Goal: Submit feedback/report problem: Leave review/rating

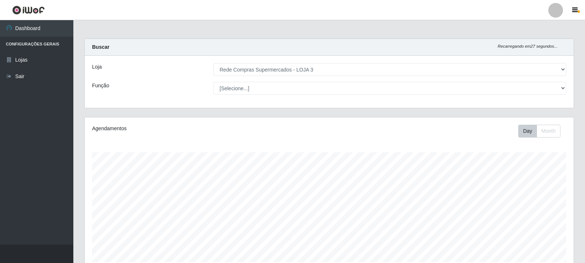
select select "162"
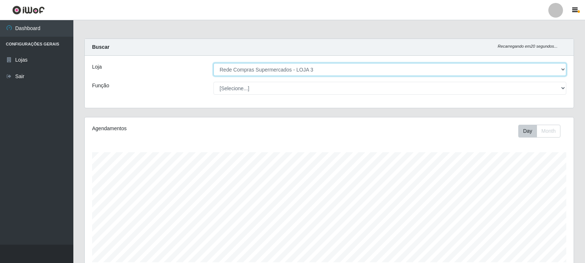
click at [307, 71] on select "[Selecione...] Rede Compras Supermercados - LOJA 3" at bounding box center [389, 69] width 353 height 13
click at [213, 63] on select "[Selecione...] Rede Compras Supermercados - LOJA 3" at bounding box center [389, 69] width 353 height 13
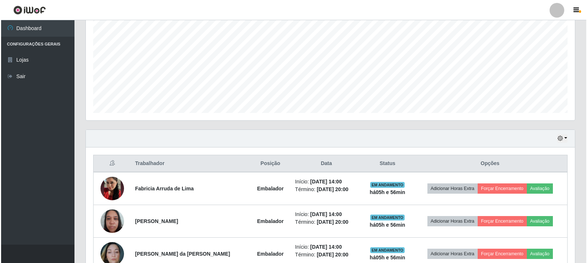
scroll to position [191, 0]
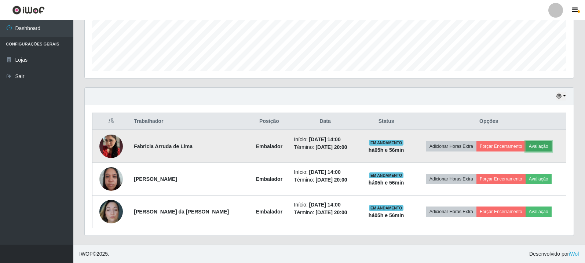
click at [543, 144] on button "Avaliação" at bounding box center [538, 146] width 26 height 10
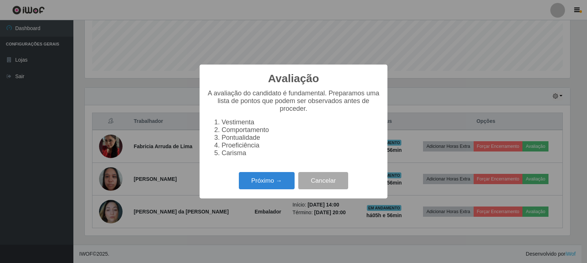
scroll to position [152, 485]
click at [269, 180] on button "Próximo →" at bounding box center [267, 180] width 56 height 17
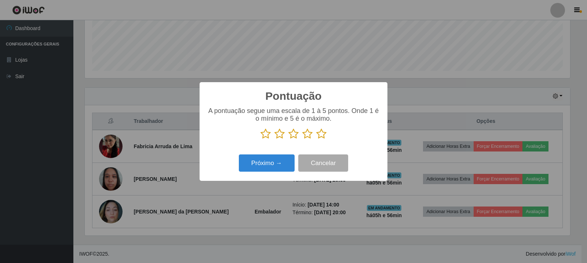
click at [321, 132] on icon at bounding box center [321, 133] width 10 height 11
click at [316, 139] on input "radio" at bounding box center [316, 139] width 0 height 0
click at [282, 158] on button "Próximo →" at bounding box center [267, 162] width 56 height 17
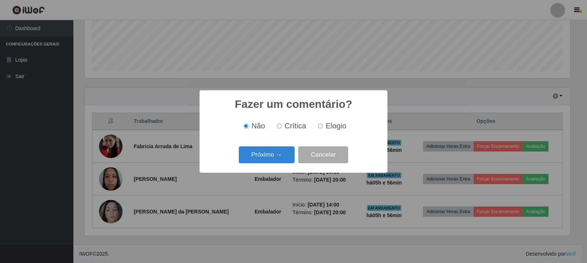
click at [310, 124] on div "Não Crítica Elogio" at bounding box center [293, 126] width 173 height 8
click at [322, 122] on label "Elogio" at bounding box center [330, 126] width 31 height 8
click at [322, 124] on input "Elogio" at bounding box center [320, 126] width 5 height 5
radio input "true"
click at [278, 155] on button "Próximo →" at bounding box center [267, 154] width 56 height 17
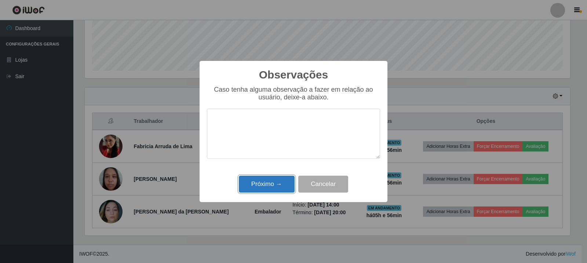
click at [284, 186] on button "Próximo →" at bounding box center [267, 184] width 56 height 17
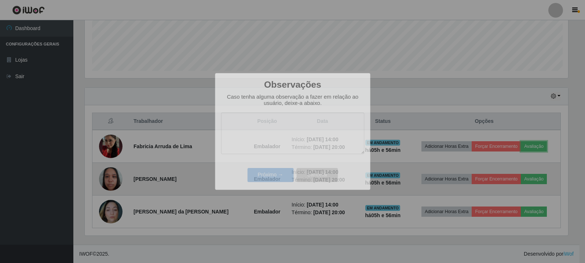
scroll to position [152, 489]
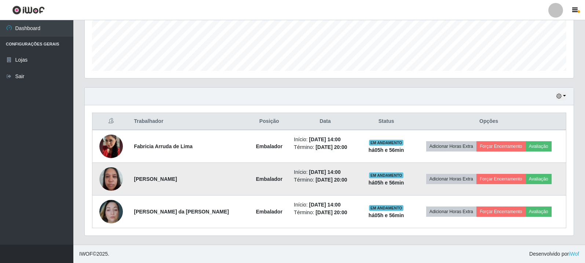
click at [552, 174] on td "Adicionar Horas Extra Forçar Encerramento Avaliação" at bounding box center [488, 179] width 154 height 33
click at [543, 176] on button "Avaliação" at bounding box center [538, 179] width 26 height 10
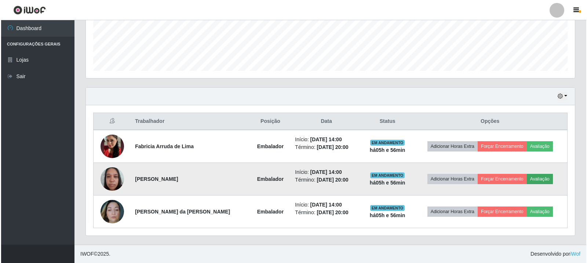
scroll to position [152, 485]
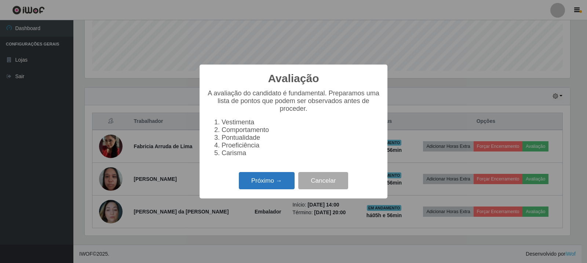
click at [253, 184] on button "Próximo →" at bounding box center [267, 180] width 56 height 17
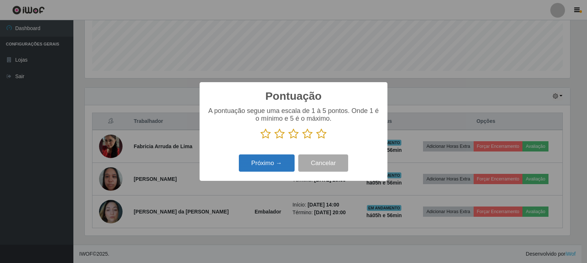
scroll to position [366513, 366180]
drag, startPoint x: 280, startPoint y: 165, endPoint x: 311, endPoint y: 140, distance: 40.4
click at [280, 166] on button "Próximo →" at bounding box center [267, 162] width 56 height 17
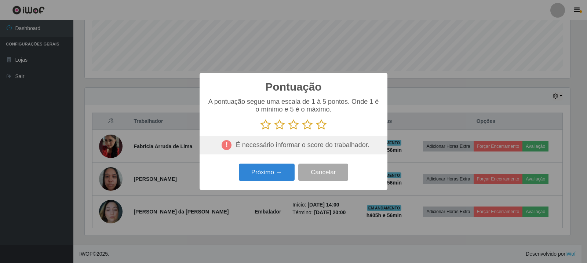
click at [326, 126] on icon at bounding box center [321, 124] width 10 height 11
click at [316, 130] on input "radio" at bounding box center [316, 130] width 0 height 0
click at [275, 166] on button "Próximo →" at bounding box center [267, 172] width 56 height 17
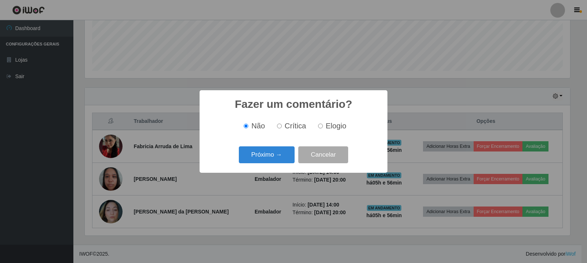
click at [326, 129] on span "Elogio" at bounding box center [336, 126] width 21 height 8
click at [323, 128] on input "Elogio" at bounding box center [320, 126] width 5 height 5
radio input "true"
click at [275, 161] on button "Próximo →" at bounding box center [267, 154] width 56 height 17
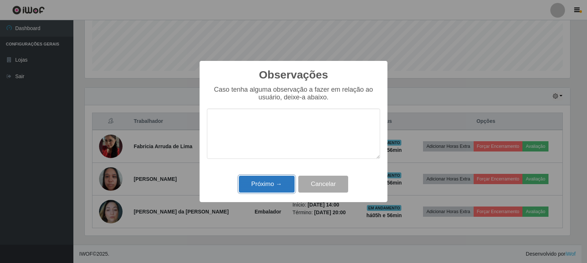
drag, startPoint x: 268, startPoint y: 184, endPoint x: 272, endPoint y: 185, distance: 4.2
click at [268, 184] on button "Próximo →" at bounding box center [267, 184] width 56 height 17
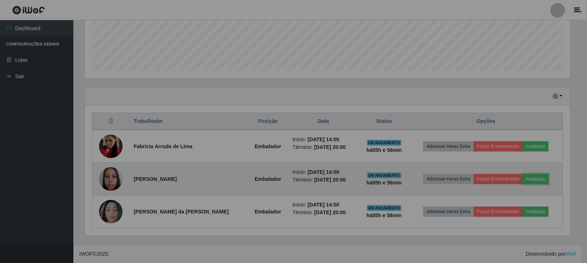
scroll to position [152, 489]
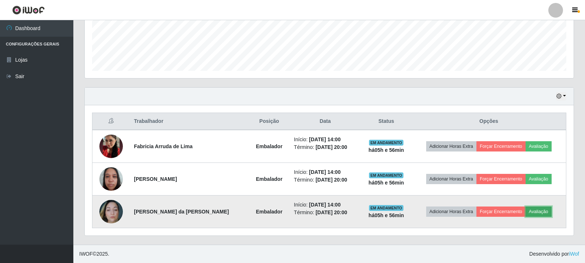
click at [547, 212] on button "Avaliação" at bounding box center [538, 211] width 26 height 10
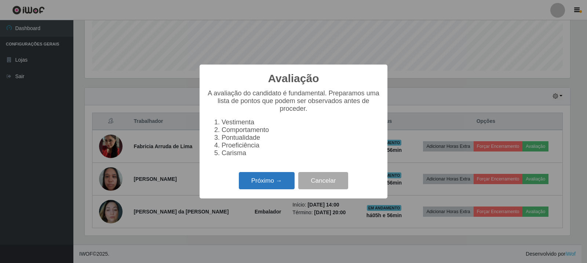
drag, startPoint x: 242, startPoint y: 182, endPoint x: 250, endPoint y: 180, distance: 8.2
click at [250, 180] on button "Próximo →" at bounding box center [267, 180] width 56 height 17
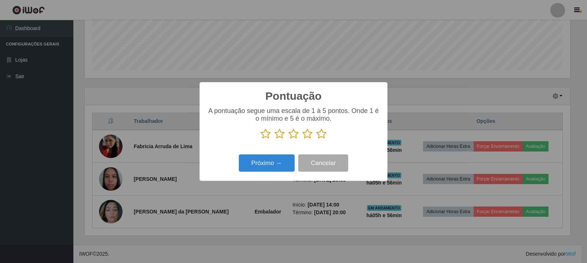
click at [321, 134] on icon at bounding box center [321, 133] width 10 height 11
click at [316, 139] on input "radio" at bounding box center [316, 139] width 0 height 0
click at [260, 166] on button "Próximo →" at bounding box center [267, 162] width 56 height 17
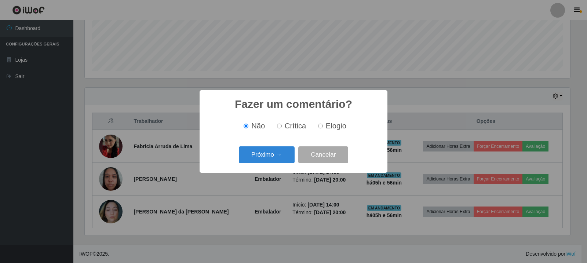
click at [330, 129] on span "Elogio" at bounding box center [336, 126] width 21 height 8
click at [323, 128] on input "Elogio" at bounding box center [320, 126] width 5 height 5
radio input "true"
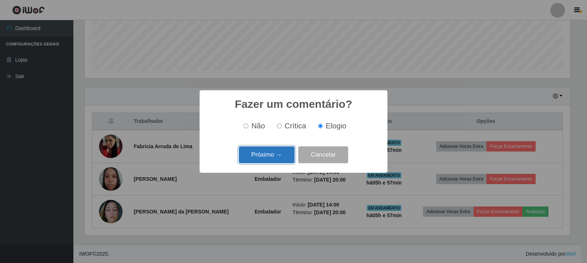
click at [276, 152] on button "Próximo →" at bounding box center [267, 154] width 56 height 17
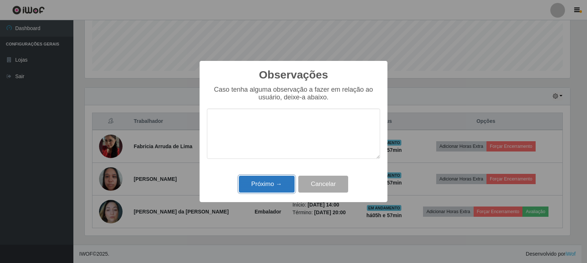
click at [272, 188] on button "Próximo →" at bounding box center [267, 184] width 56 height 17
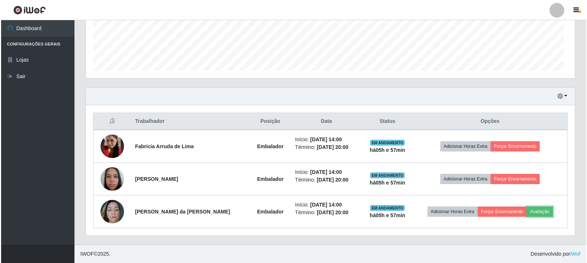
scroll to position [152, 489]
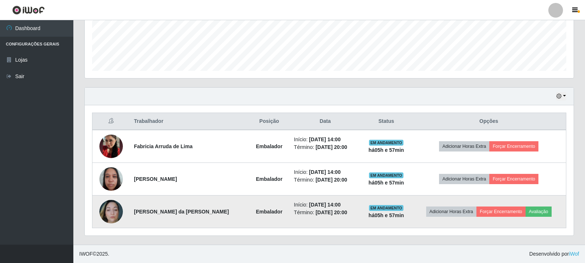
click at [126, 208] on td at bounding box center [110, 211] width 37 height 33
click at [114, 206] on img at bounding box center [110, 211] width 23 height 23
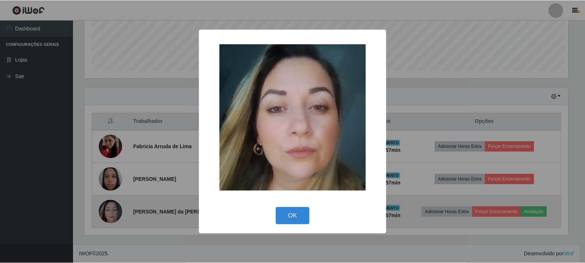
scroll to position [152, 485]
click at [114, 206] on div "× OK Cancel" at bounding box center [293, 131] width 587 height 263
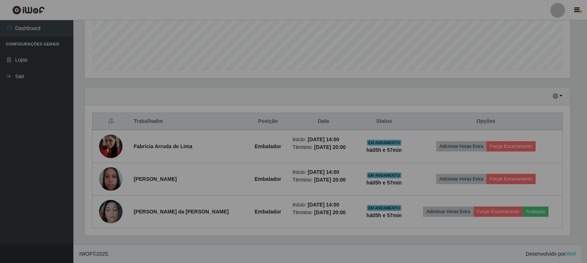
scroll to position [152, 489]
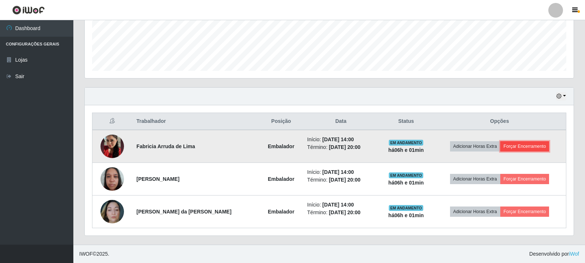
click at [539, 143] on button "Forçar Encerramento" at bounding box center [524, 146] width 49 height 10
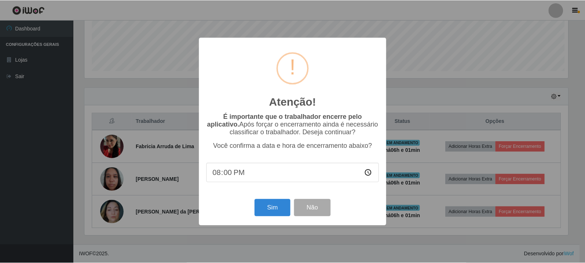
scroll to position [152, 485]
click at [272, 218] on div "Sim Não" at bounding box center [293, 207] width 173 height 21
click at [272, 213] on button "Sim" at bounding box center [273, 207] width 36 height 17
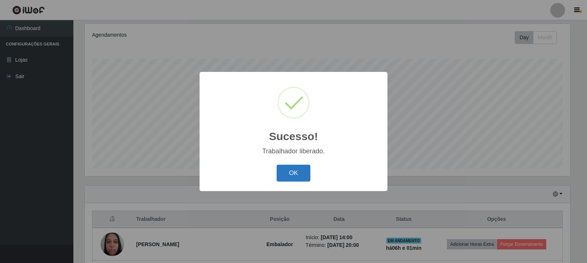
click at [301, 174] on button "OK" at bounding box center [293, 173] width 34 height 17
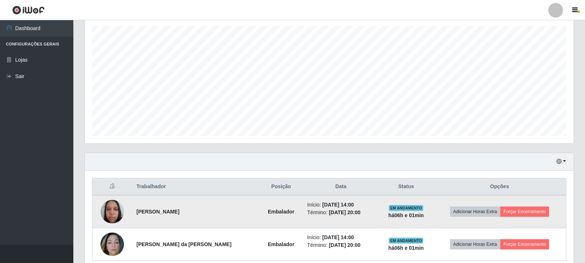
scroll to position [159, 0]
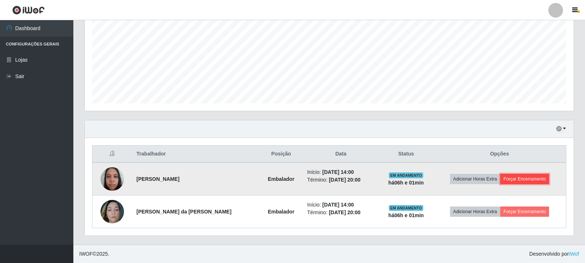
click at [524, 183] on button "Forçar Encerramento" at bounding box center [524, 179] width 49 height 10
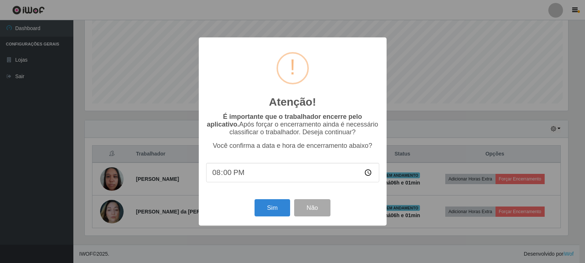
scroll to position [152, 485]
click at [267, 209] on button "Sim" at bounding box center [273, 207] width 36 height 17
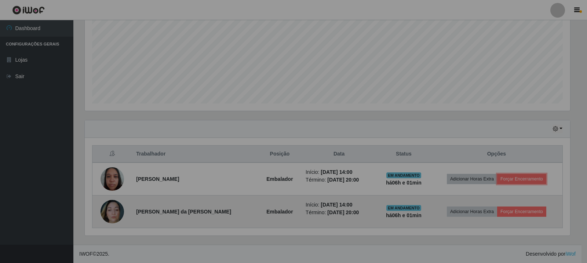
scroll to position [152, 489]
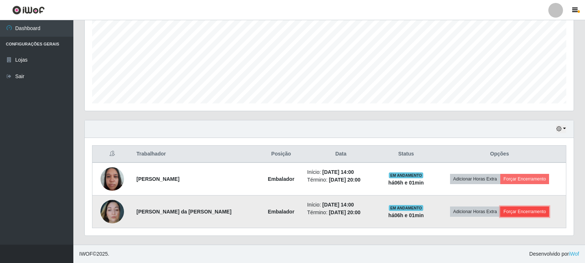
click at [524, 213] on button "Forçar Encerramento" at bounding box center [524, 211] width 49 height 10
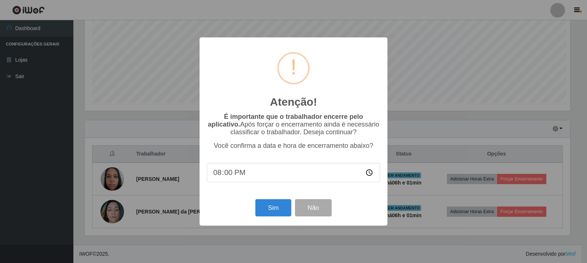
scroll to position [152, 485]
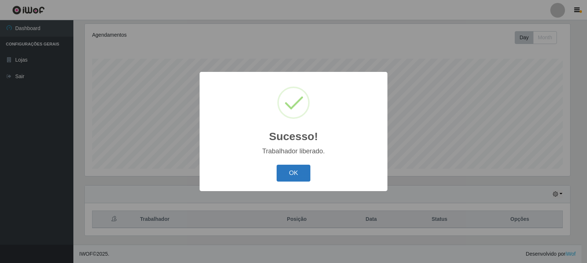
click at [284, 165] on button "OK" at bounding box center [293, 173] width 34 height 17
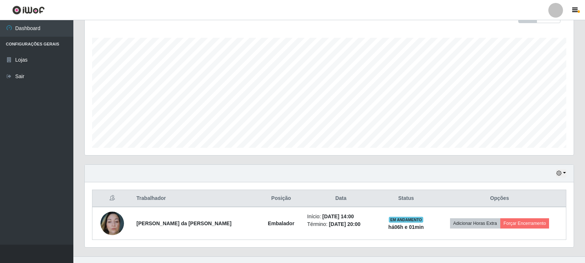
scroll to position [152, 489]
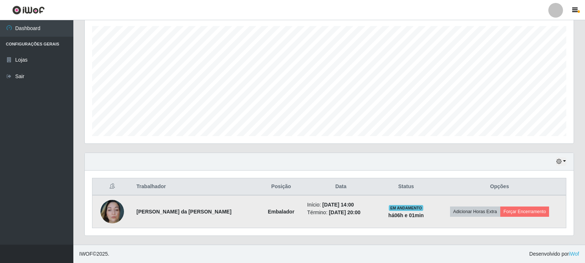
click at [531, 218] on td "Adicionar Horas Extra Forçar Encerramento" at bounding box center [499, 211] width 133 height 33
click at [525, 211] on button "Forçar Encerramento" at bounding box center [524, 211] width 49 height 10
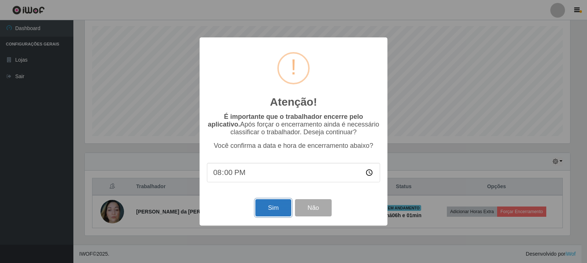
click at [272, 210] on button "Sim" at bounding box center [273, 207] width 36 height 17
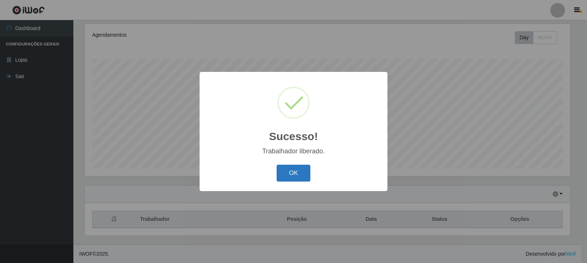
click at [293, 176] on button "OK" at bounding box center [293, 173] width 34 height 17
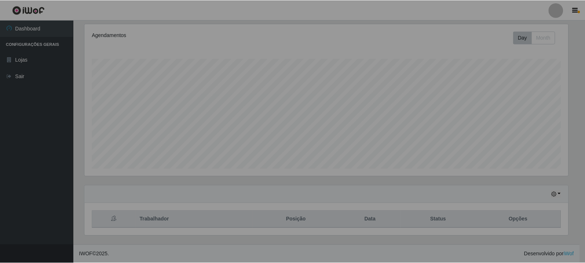
scroll to position [152, 489]
